Goal: Find specific page/section: Find specific page/section

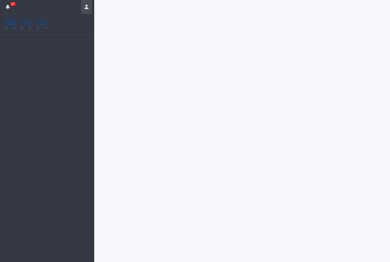
click at [84, 5] on icon "button" at bounding box center [86, 7] width 4 height 5
click at [144, 72] on div at bounding box center [195, 131] width 390 height 262
click at [86, 6] on icon "button" at bounding box center [86, 7] width 4 height 5
click at [64, 27] on p "Log Out" at bounding box center [70, 24] width 36 height 10
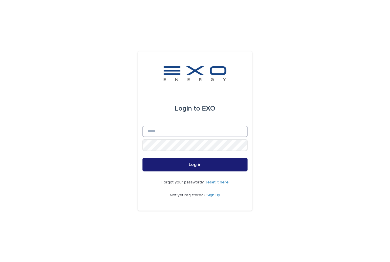
click at [214, 137] on input "Email" at bounding box center [194, 130] width 105 height 11
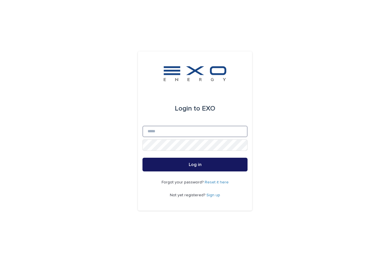
type input "**********"
click at [195, 171] on button "Log in" at bounding box center [194, 164] width 105 height 14
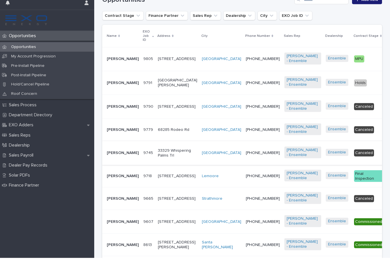
scroll to position [127, 0]
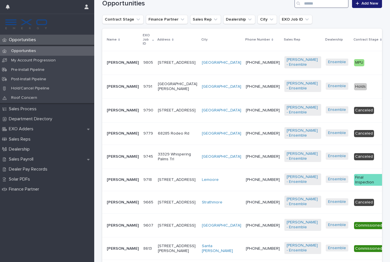
click at [315, 4] on input "Search" at bounding box center [321, 3] width 54 height 9
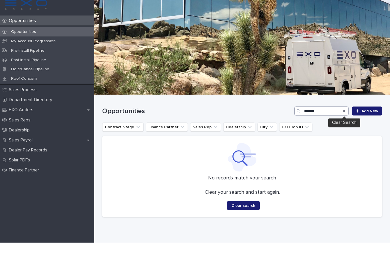
type input "*******"
click at [343, 128] on icon "Search" at bounding box center [344, 129] width 2 height 3
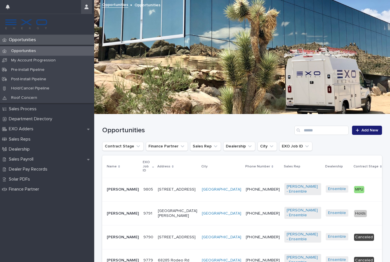
click at [86, 4] on button "button" at bounding box center [86, 7] width 11 height 14
click at [65, 26] on p "Log Out" at bounding box center [70, 24] width 36 height 10
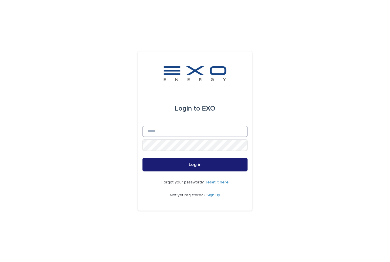
click at [195, 137] on input "Email" at bounding box center [194, 130] width 105 height 11
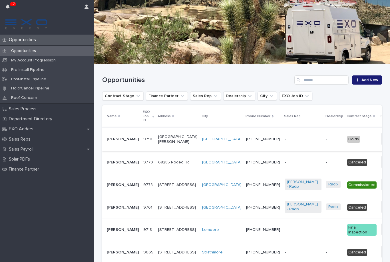
scroll to position [48, 0]
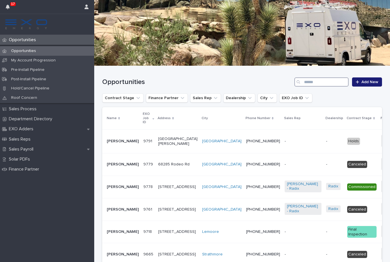
click at [311, 82] on input "Search" at bounding box center [321, 81] width 54 height 9
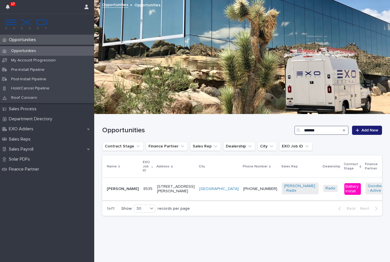
type input "*******"
click at [114, 186] on p "Valerie Segura" at bounding box center [123, 188] width 32 height 5
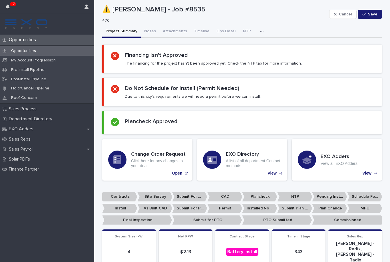
scroll to position [9, 0]
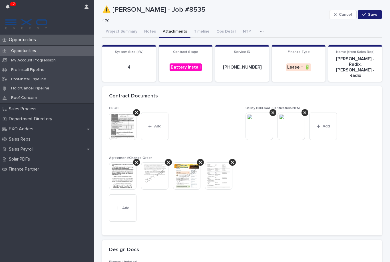
click at [174, 33] on button "Attachments" at bounding box center [174, 32] width 31 height 12
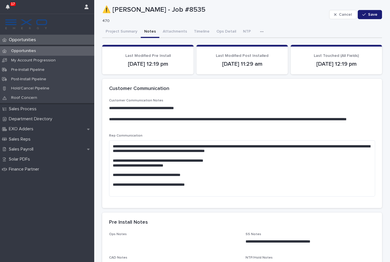
click at [150, 32] on button "Notes" at bounding box center [150, 32] width 19 height 12
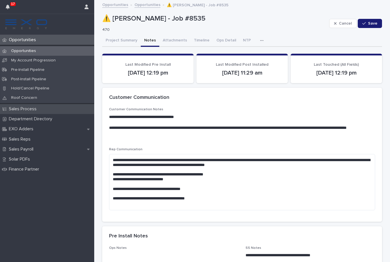
click at [30, 108] on p "Sales Process" at bounding box center [24, 108] width 35 height 5
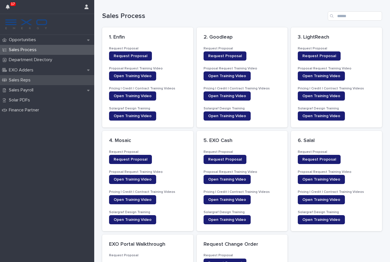
click at [42, 81] on div "Sales Reps" at bounding box center [47, 80] width 94 height 10
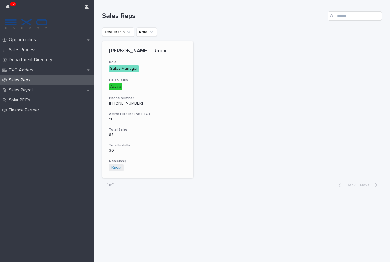
click at [112, 166] on link "Radix" at bounding box center [116, 167] width 10 height 5
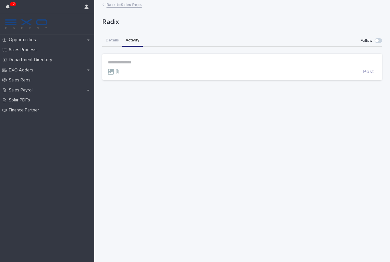
click at [132, 42] on button "Activity" at bounding box center [132, 41] width 21 height 12
click at [112, 42] on button "Details" at bounding box center [112, 41] width 20 height 12
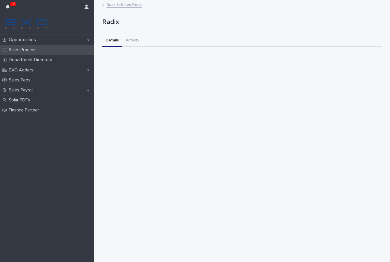
click at [26, 48] on p "Sales Process" at bounding box center [24, 49] width 35 height 5
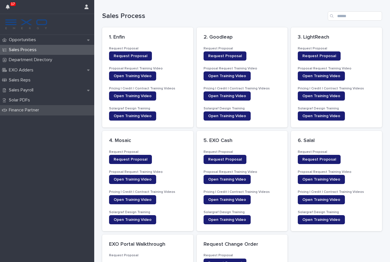
click at [34, 113] on div "Finance Partner" at bounding box center [47, 110] width 94 height 10
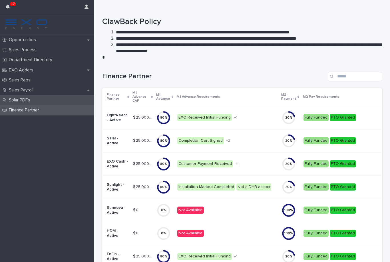
click at [20, 100] on p "Solar PDFs" at bounding box center [21, 99] width 28 height 5
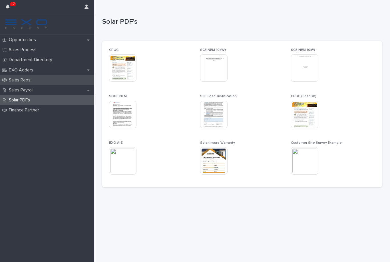
click at [30, 81] on p "Sales Reps" at bounding box center [21, 79] width 29 height 5
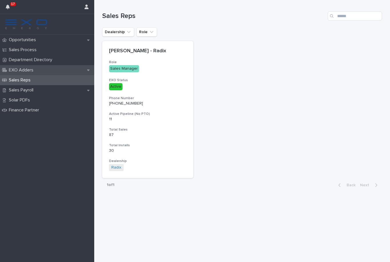
click at [30, 70] on p "EXO Adders" at bounding box center [22, 69] width 31 height 5
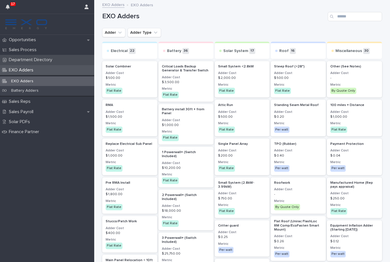
click at [35, 61] on p "Department Directory" at bounding box center [32, 59] width 50 height 5
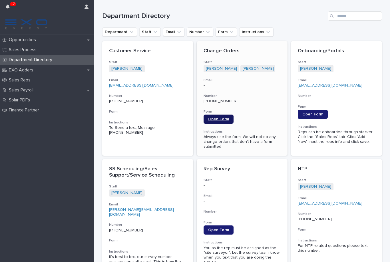
click at [224, 118] on span "Open Form" at bounding box center [218, 119] width 21 height 4
